Goal: Task Accomplishment & Management: Use online tool/utility

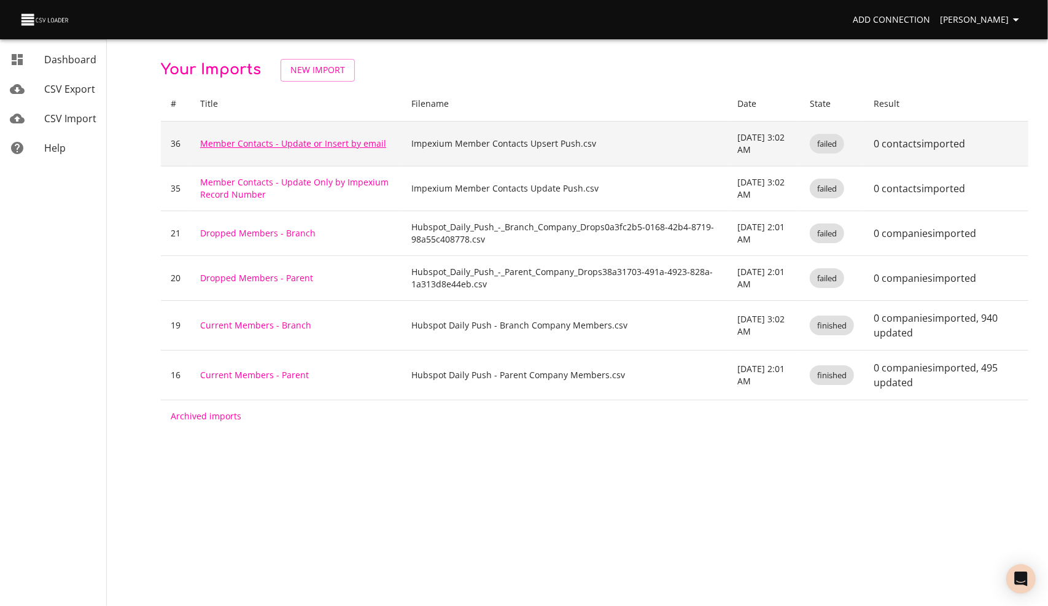
click at [238, 142] on link "Member Contacts - Update or Insert by email" at bounding box center [293, 143] width 186 height 12
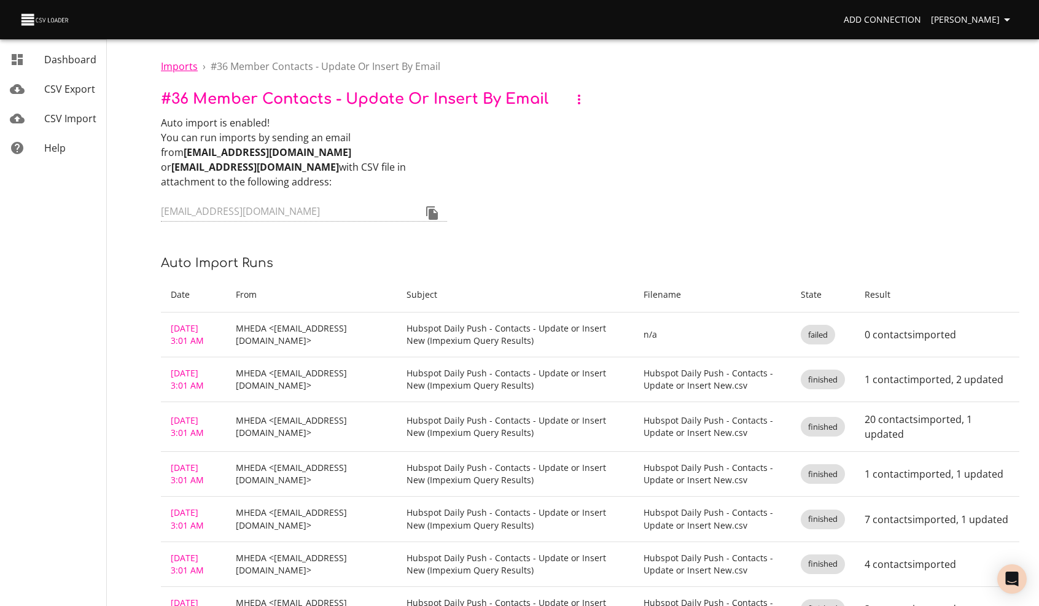
click at [182, 70] on span "Imports" at bounding box center [179, 67] width 37 height 14
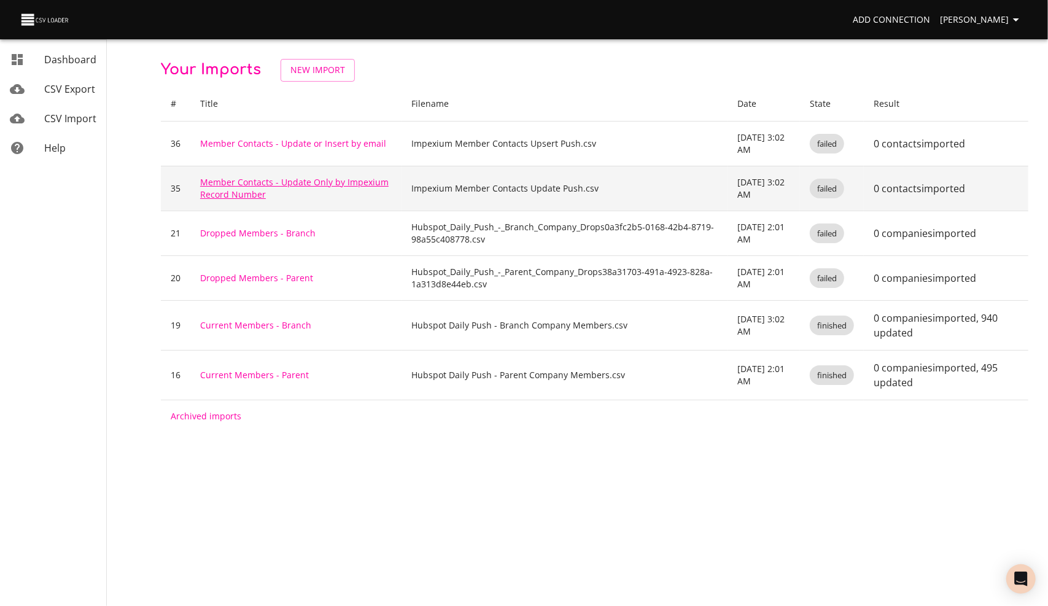
click at [226, 185] on link "Member Contacts - Update Only by Impexium Record Number" at bounding box center [294, 188] width 188 height 24
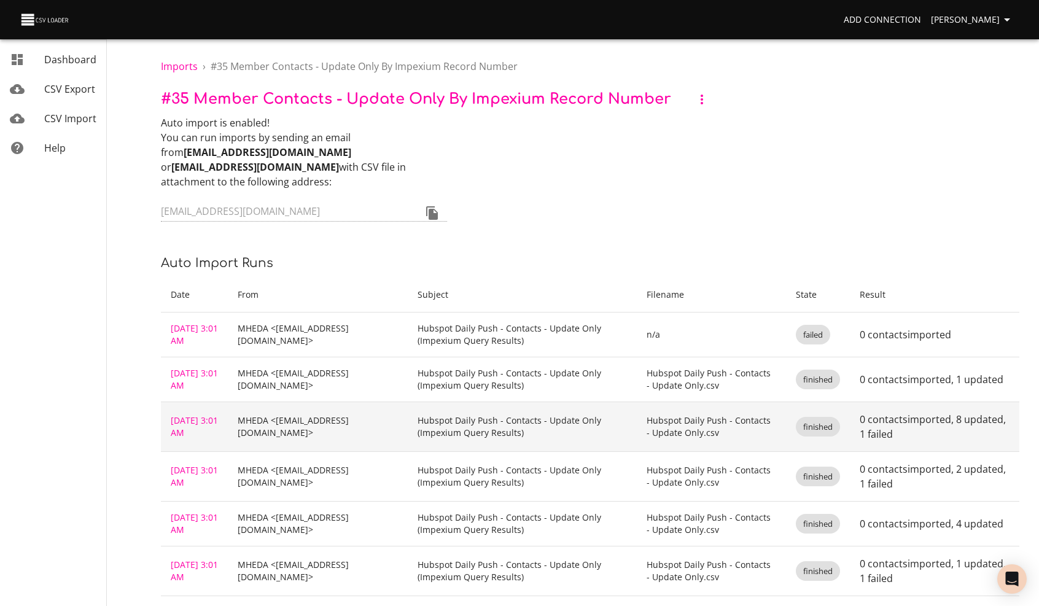
scroll to position [54, 0]
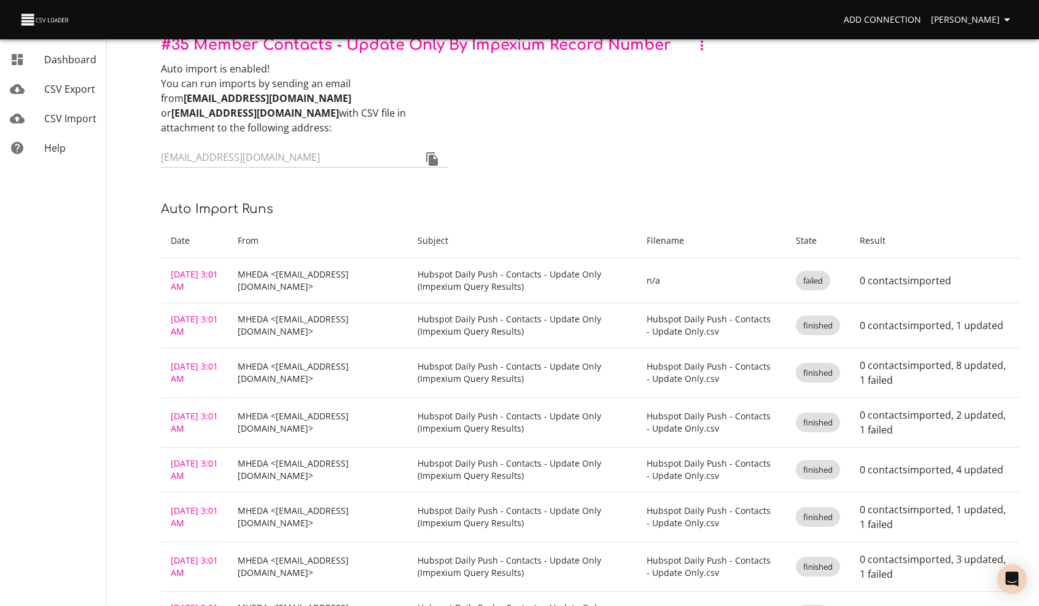
click at [549, 184] on div "Imports › # 35 Member Contacts - Update Only by Impexium Record Number # 35 Mem…" at bounding box center [589, 399] width 897 height 907
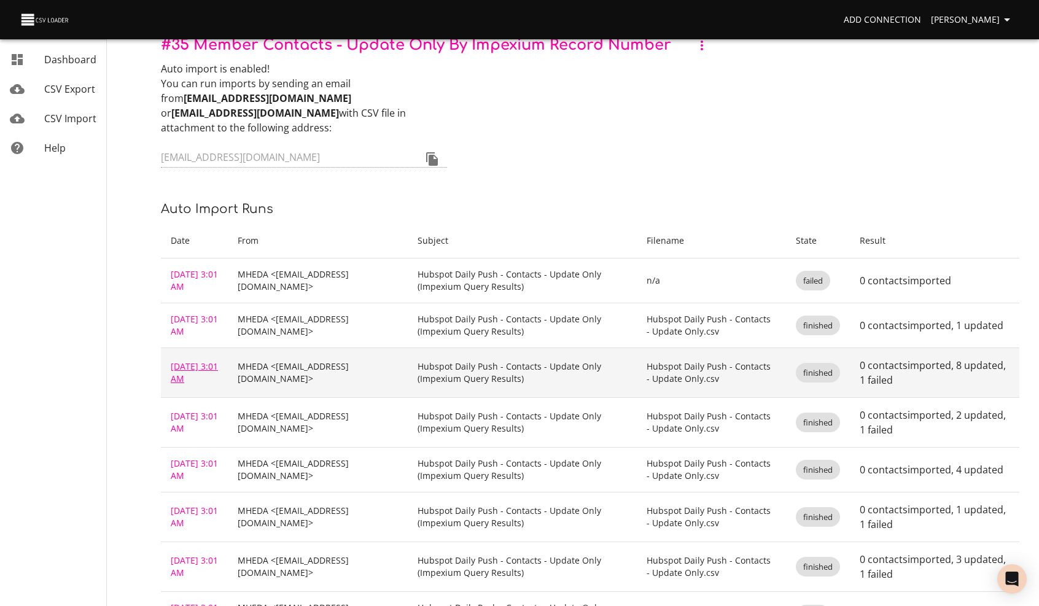
click at [192, 360] on link "[DATE] 3:01 AM" at bounding box center [194, 372] width 47 height 24
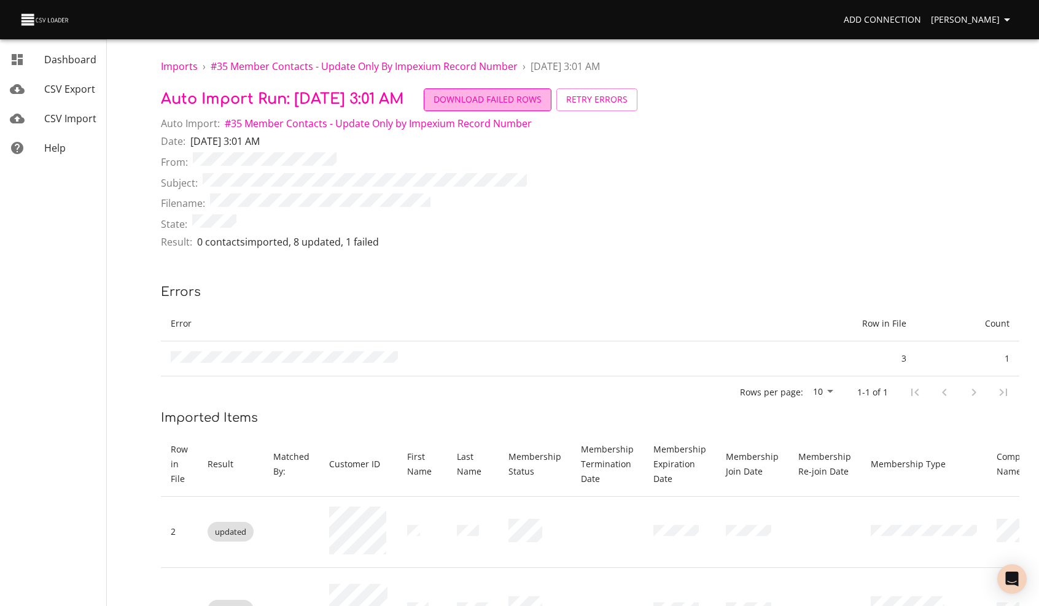
click at [513, 95] on span "Download Failed Rows" at bounding box center [487, 99] width 108 height 15
click at [416, 68] on span "# 35 Member Contacts - Update Only by Impexium Record Number" at bounding box center [364, 67] width 307 height 14
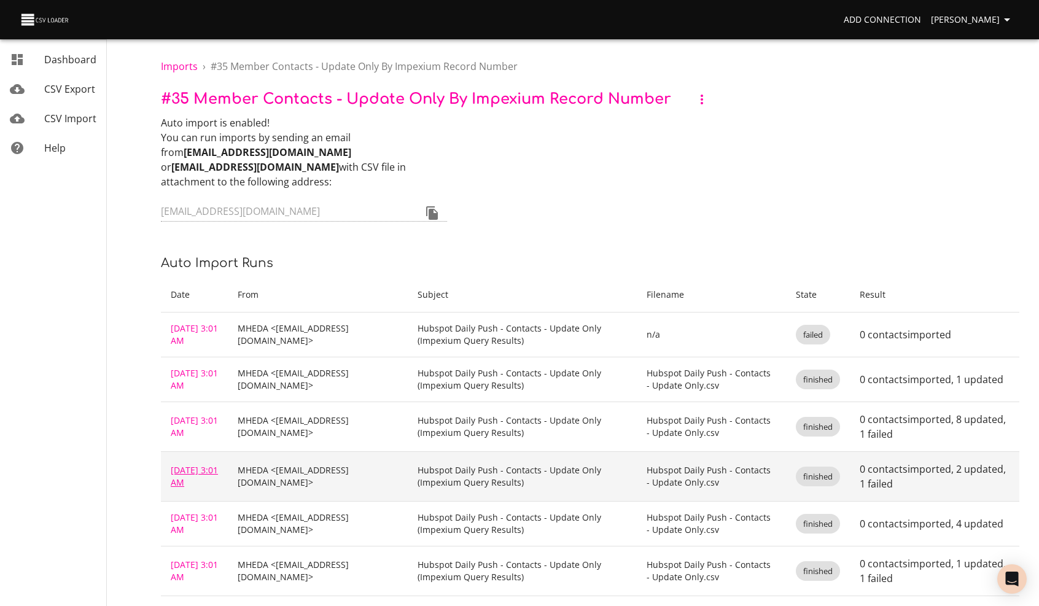
click at [185, 464] on link "[DATE] 3:01 AM" at bounding box center [194, 476] width 47 height 24
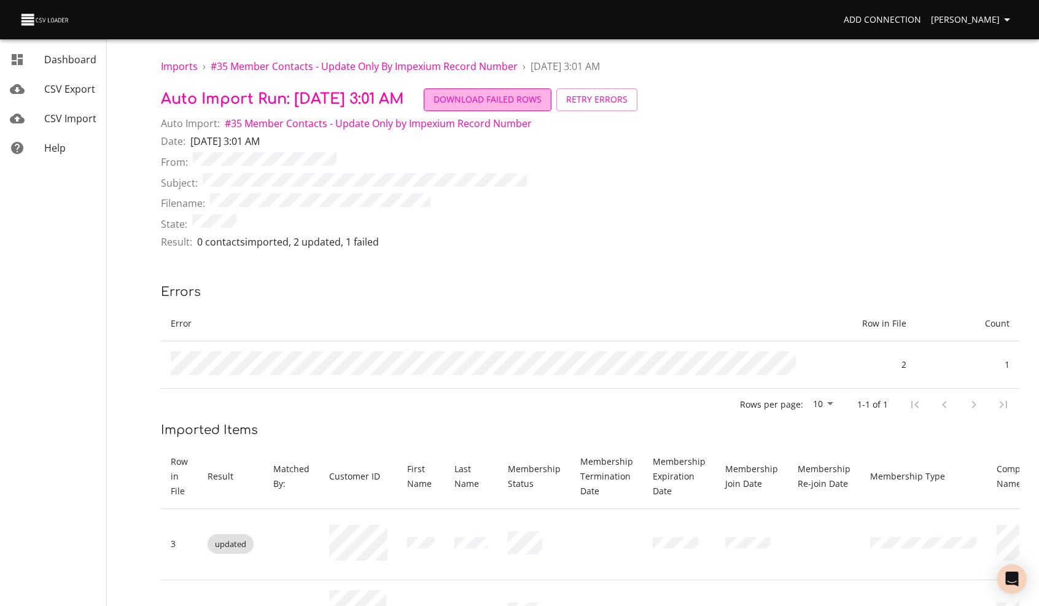
click at [518, 96] on span "Download Failed Rows" at bounding box center [487, 99] width 108 height 15
